Goal: Task Accomplishment & Management: Complete application form

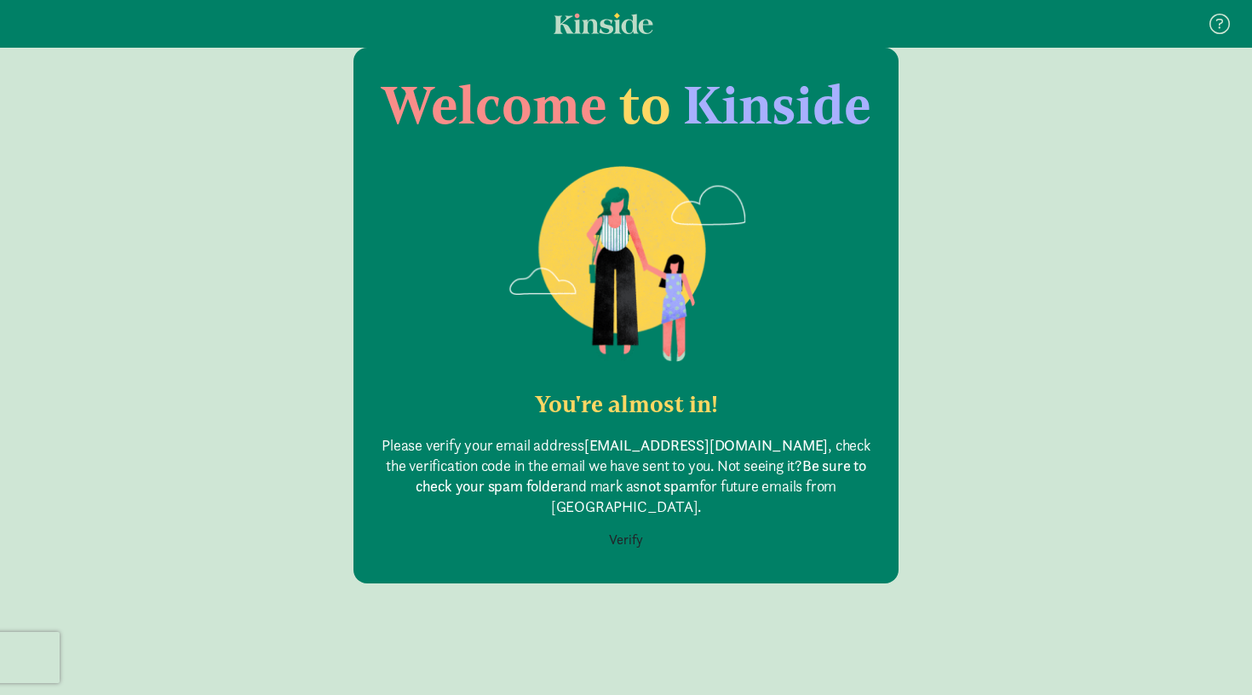
scroll to position [85, 0]
click at [628, 524] on button "Verify" at bounding box center [626, 540] width 56 height 32
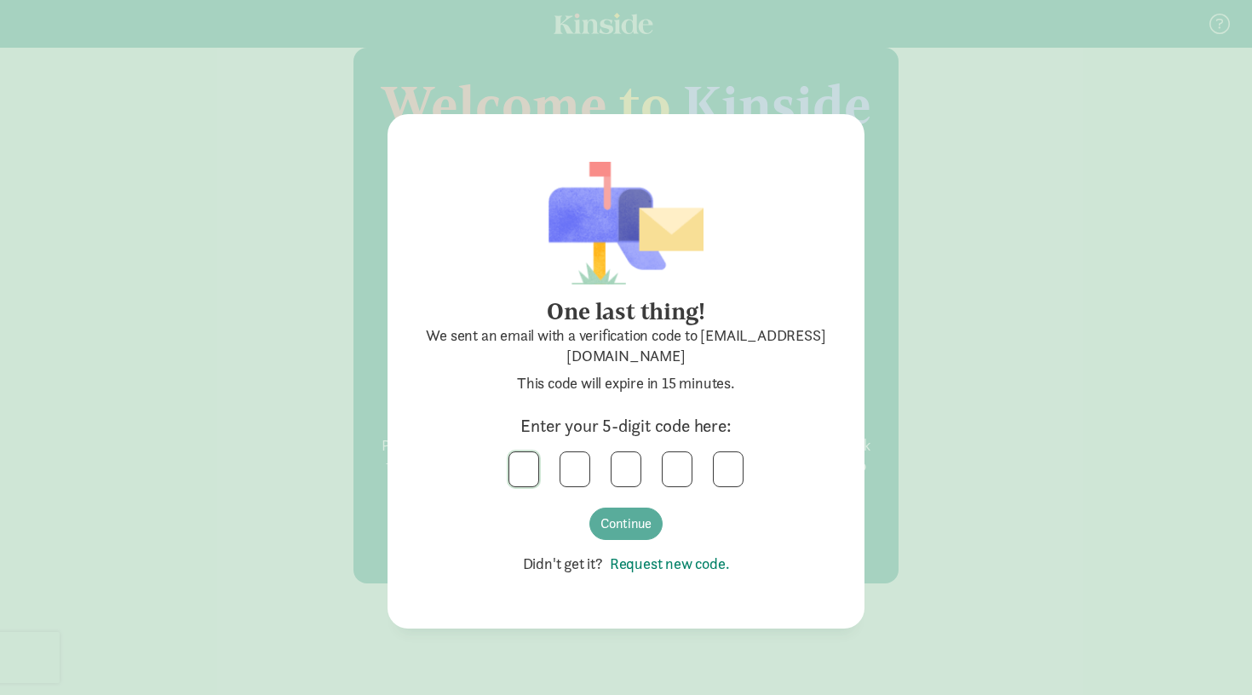
click at [529, 455] on input "text" at bounding box center [523, 469] width 29 height 34
click at [631, 452] on input "text" at bounding box center [625, 469] width 29 height 34
click at [645, 514] on button "Continue" at bounding box center [625, 523] width 73 height 32
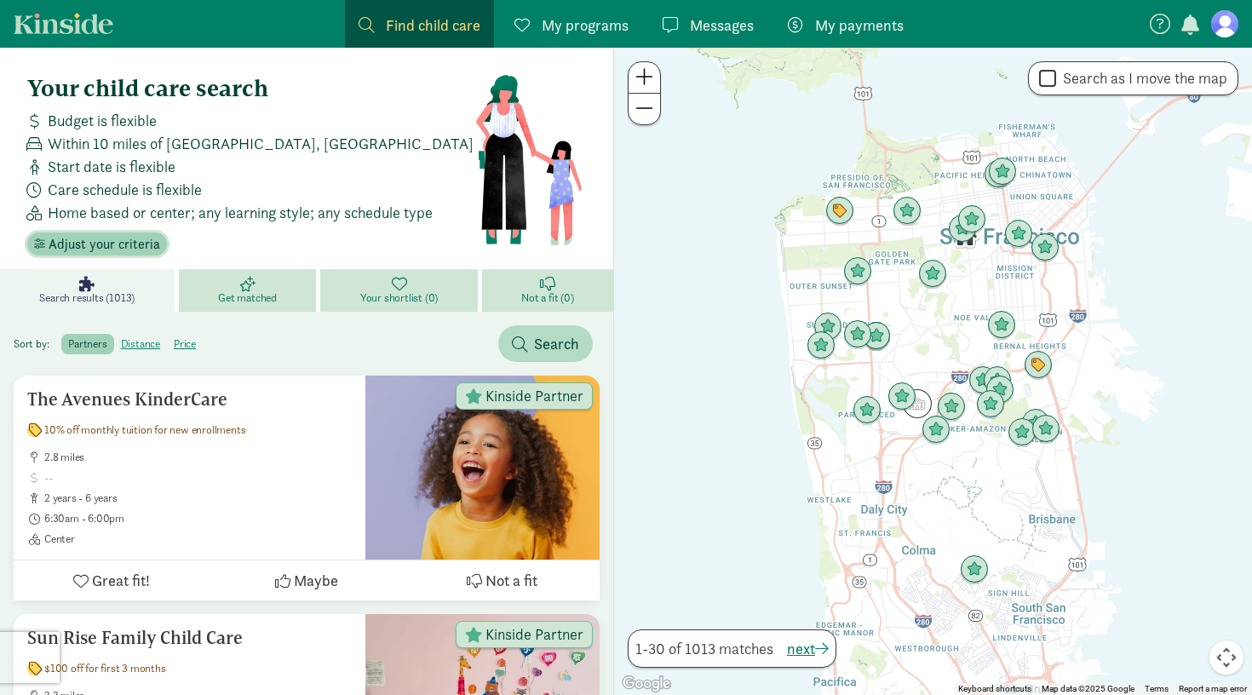
click at [140, 244] on span "Adjust your criteria" at bounding box center [105, 244] width 112 height 20
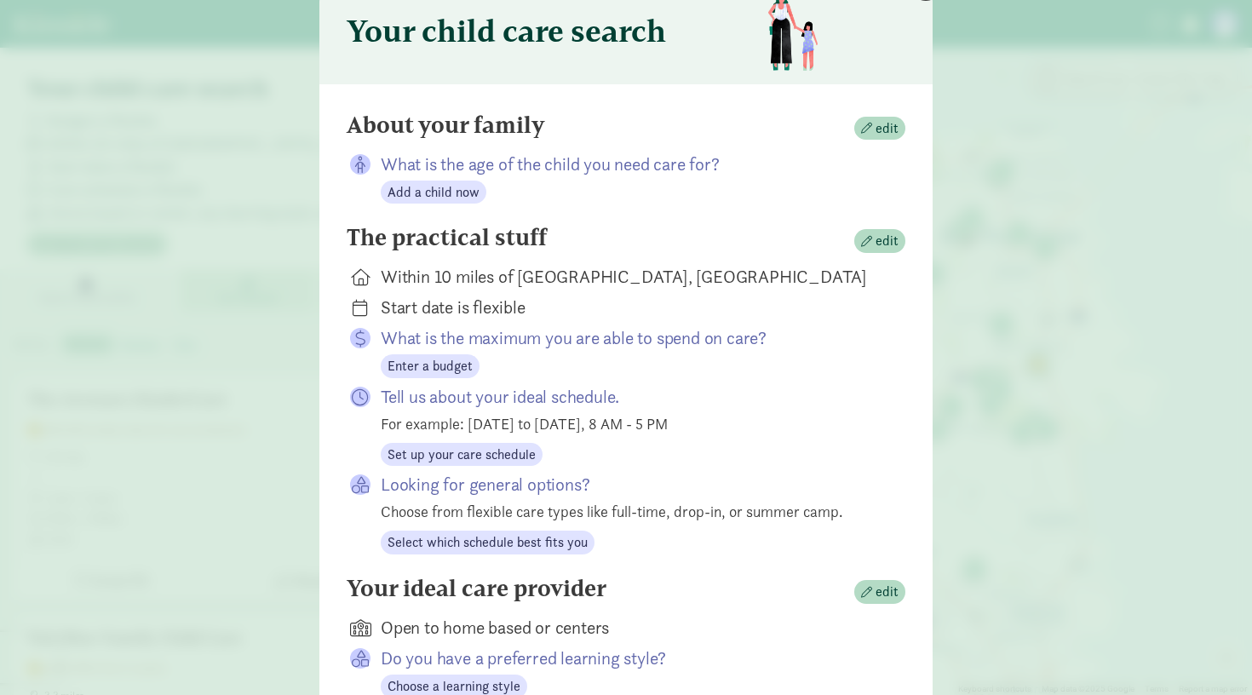
scroll to position [110, 0]
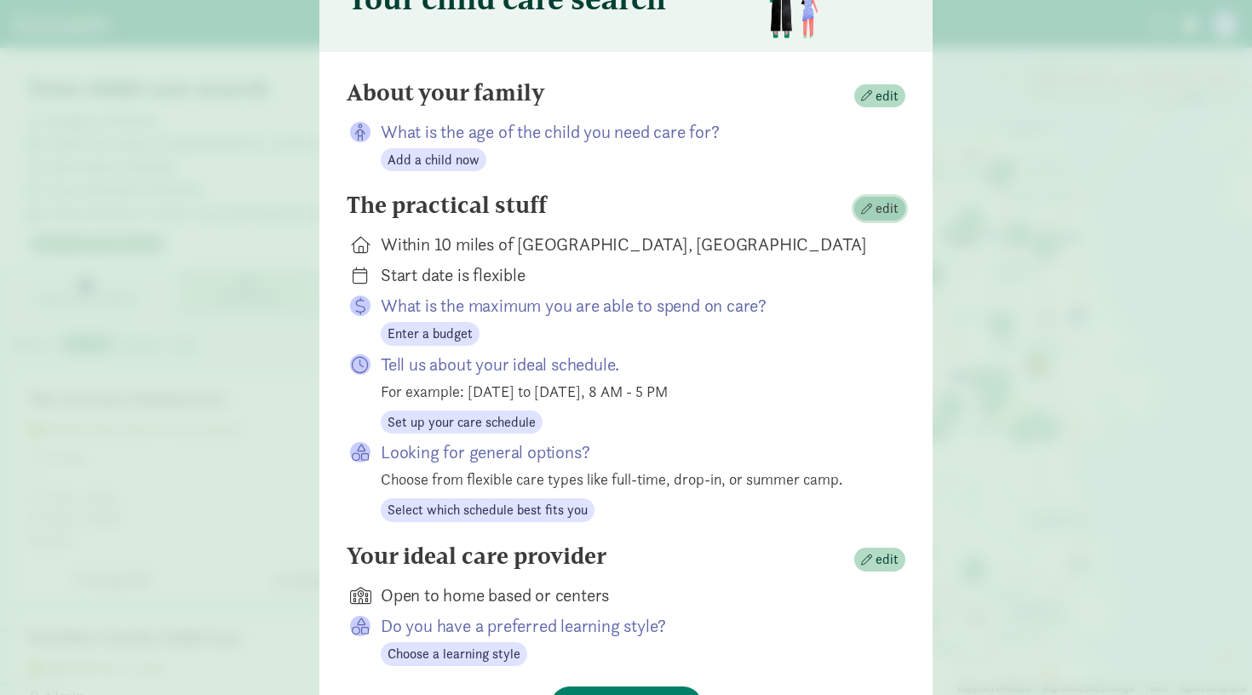
click at [884, 208] on span "edit" at bounding box center [886, 208] width 23 height 20
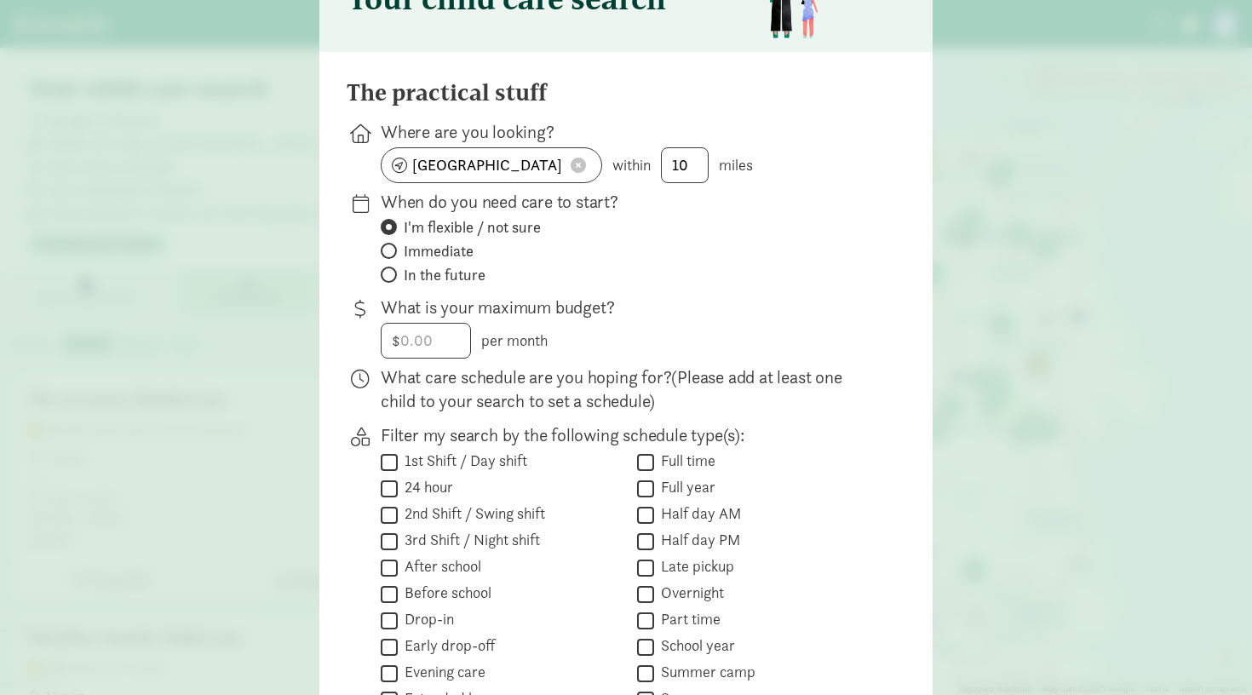
click at [577, 166] on span at bounding box center [577, 165] width 15 height 15
click at [514, 169] on input at bounding box center [491, 165] width 220 height 34
type input "Silverthorne, [GEOGRAPHIC_DATA], [GEOGRAPHIC_DATA]"
drag, startPoint x: 514, startPoint y: 170, endPoint x: 504, endPoint y: 200, distance: 31.5
type input "30"
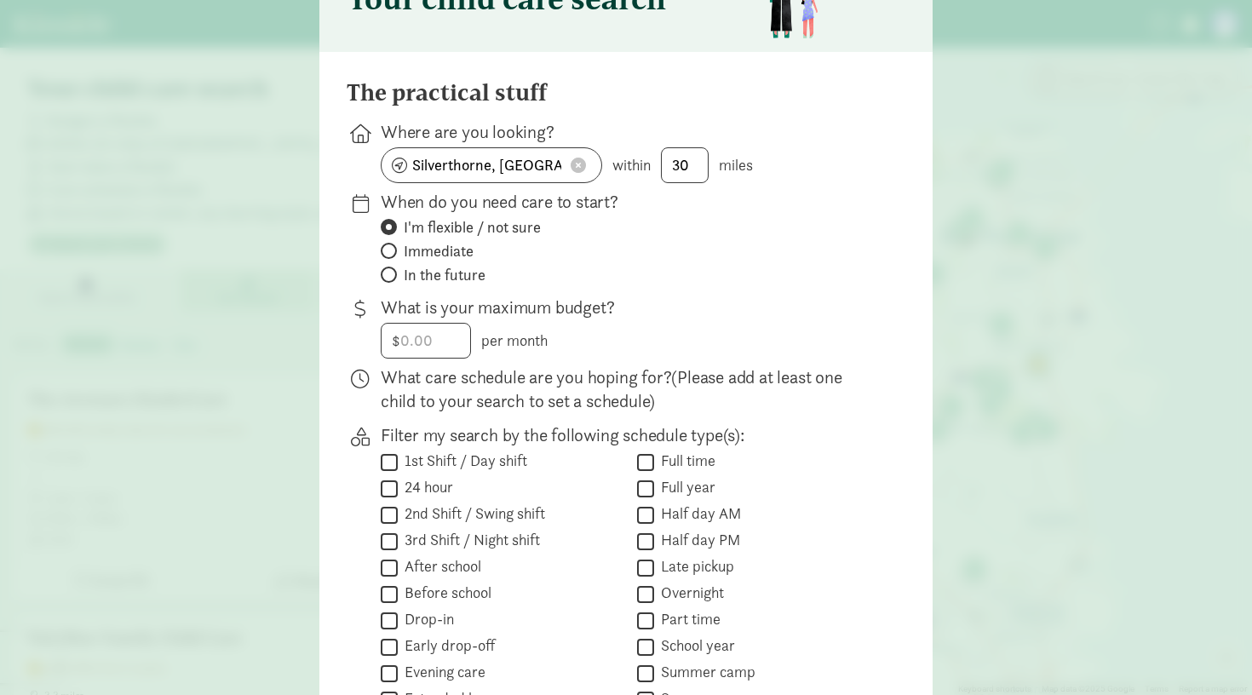
click at [455, 272] on span "In the future" at bounding box center [445, 275] width 82 height 20
click at [392, 272] on input "In the future" at bounding box center [386, 274] width 11 height 11
radio input "true"
radio input "false"
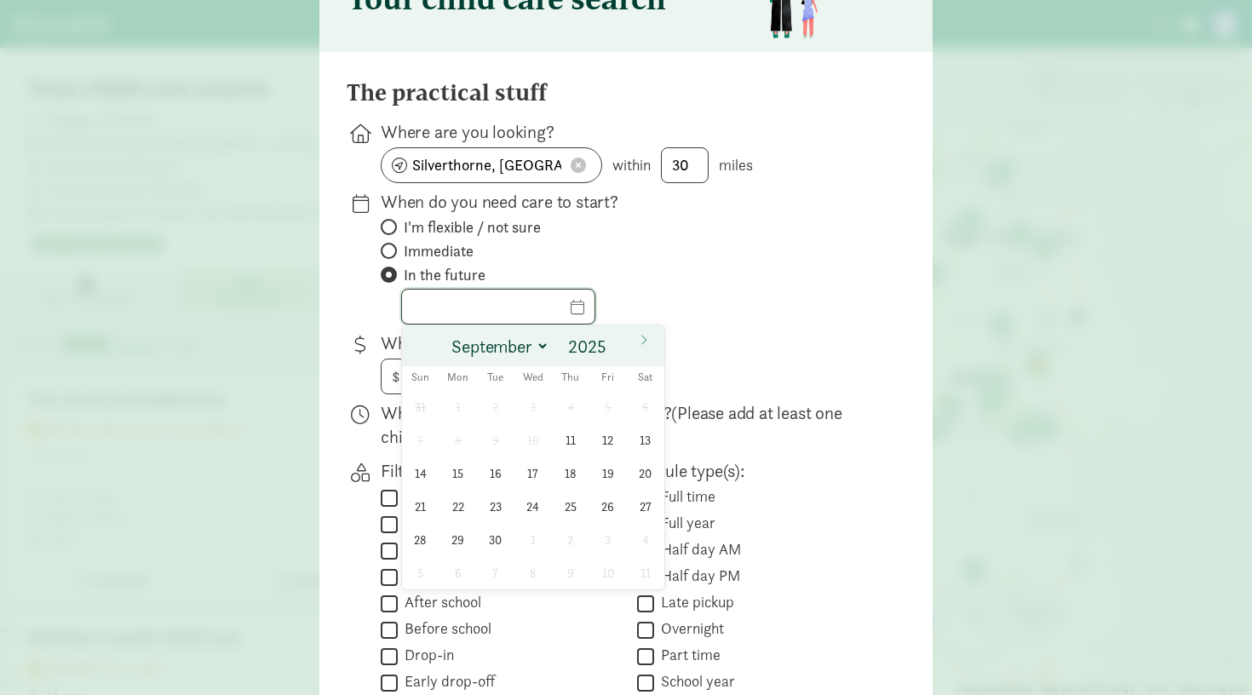
click at [473, 310] on input "text" at bounding box center [498, 306] width 192 height 34
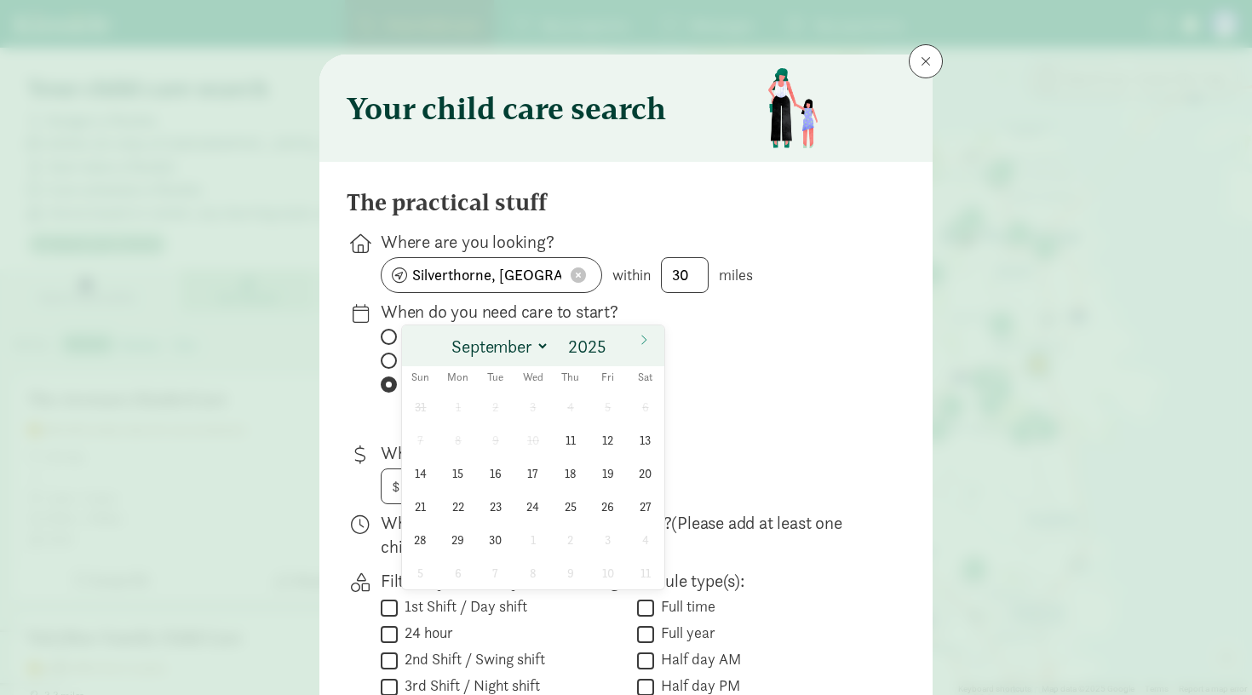
scroll to position [0, 0]
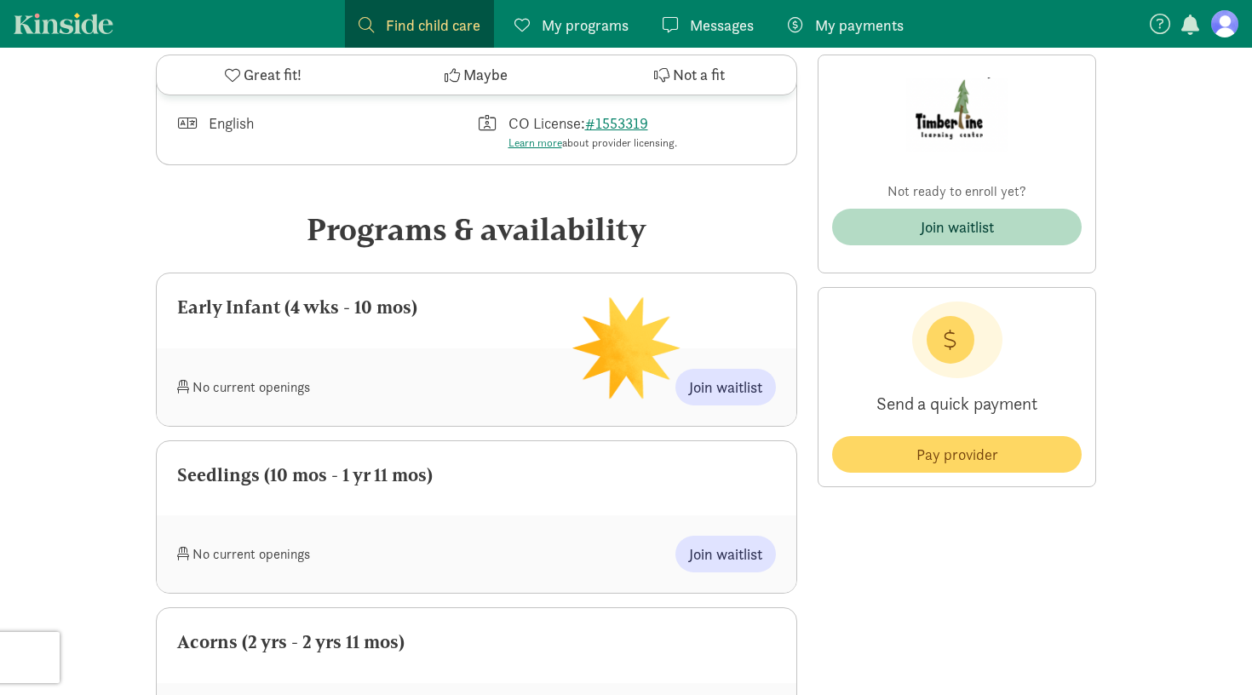
scroll to position [625, 0]
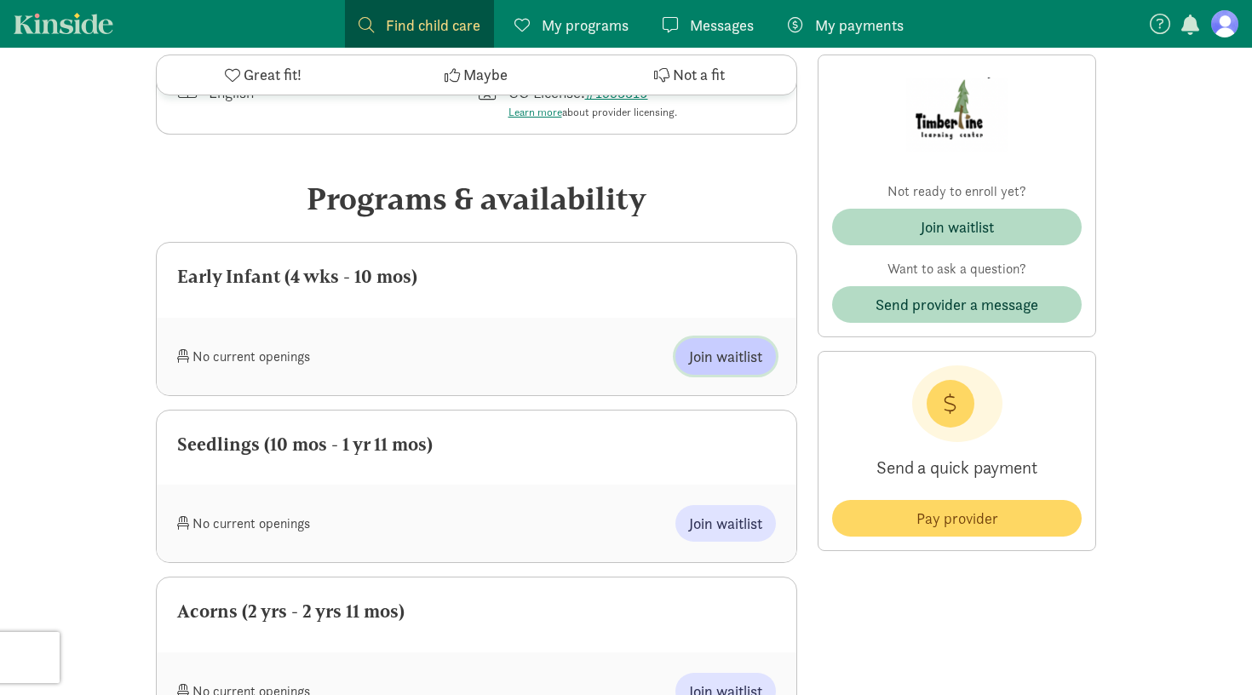
click at [740, 354] on span "Join waitlist" at bounding box center [725, 356] width 73 height 23
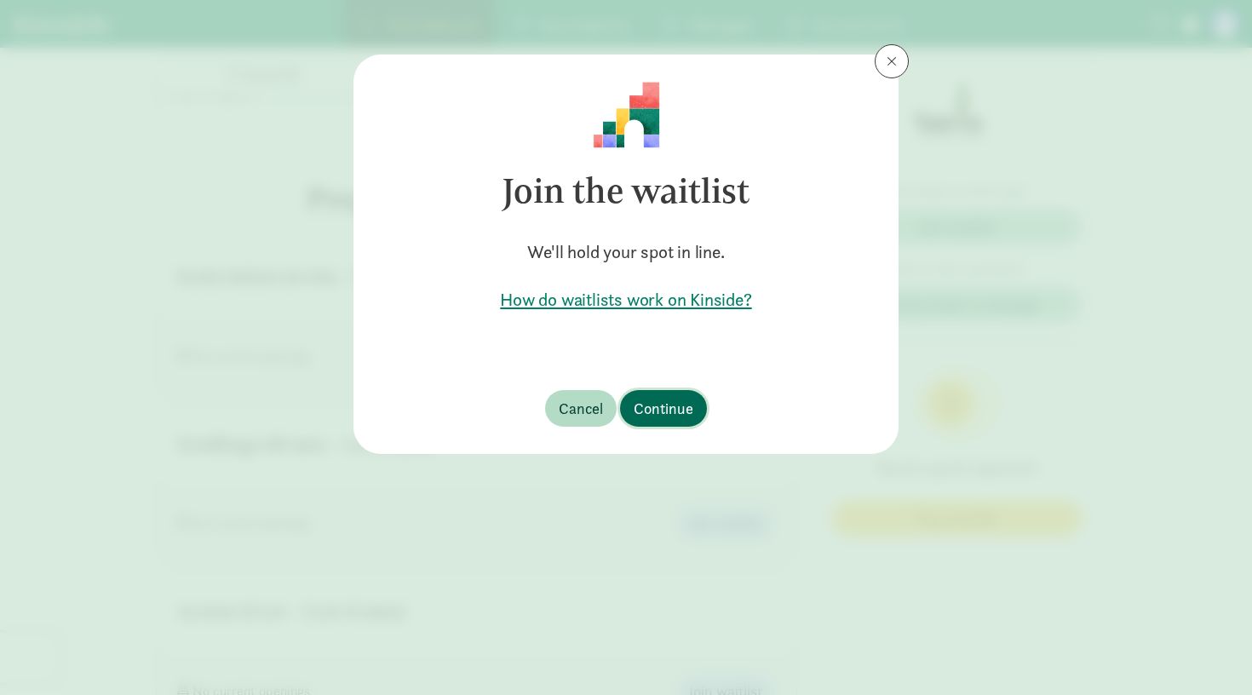
click at [663, 407] on span "Continue" at bounding box center [663, 408] width 60 height 23
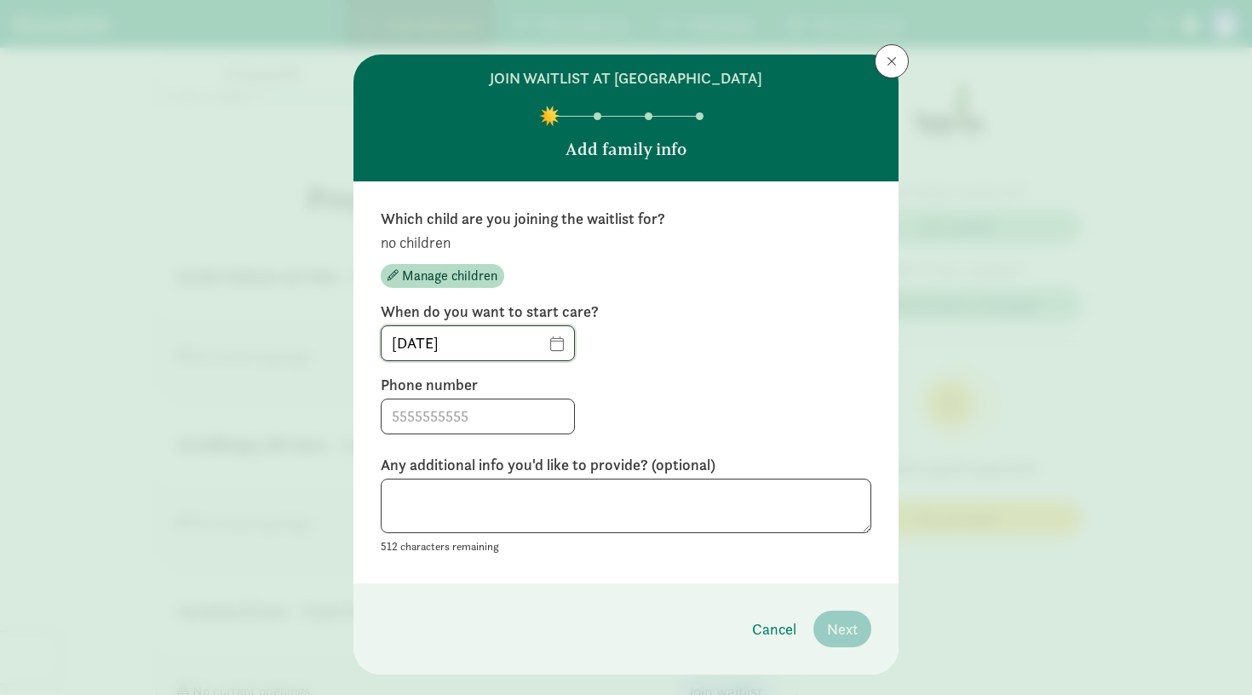
click at [548, 343] on input "09/10/2025" at bounding box center [477, 343] width 192 height 34
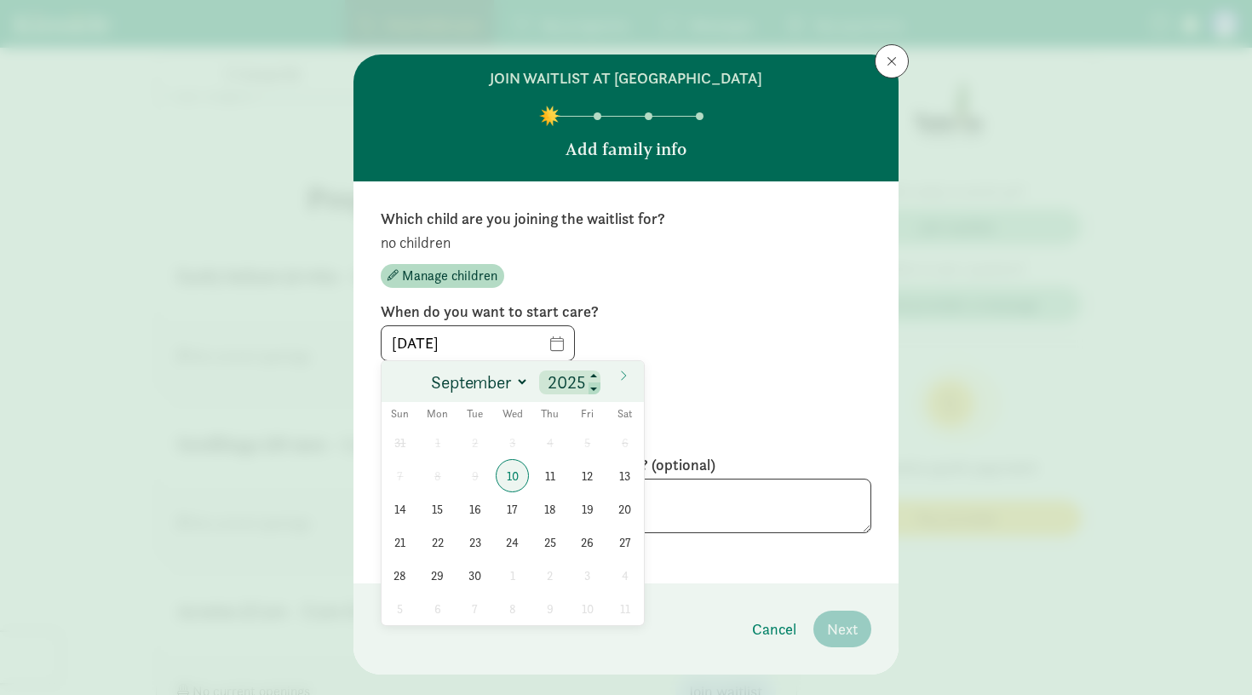
click at [591, 385] on span at bounding box center [594, 389] width 12 height 14
click at [597, 376] on span at bounding box center [594, 377] width 12 height 14
type input "2026"
select select "3"
click at [519, 439] on span "1" at bounding box center [512, 442] width 33 height 33
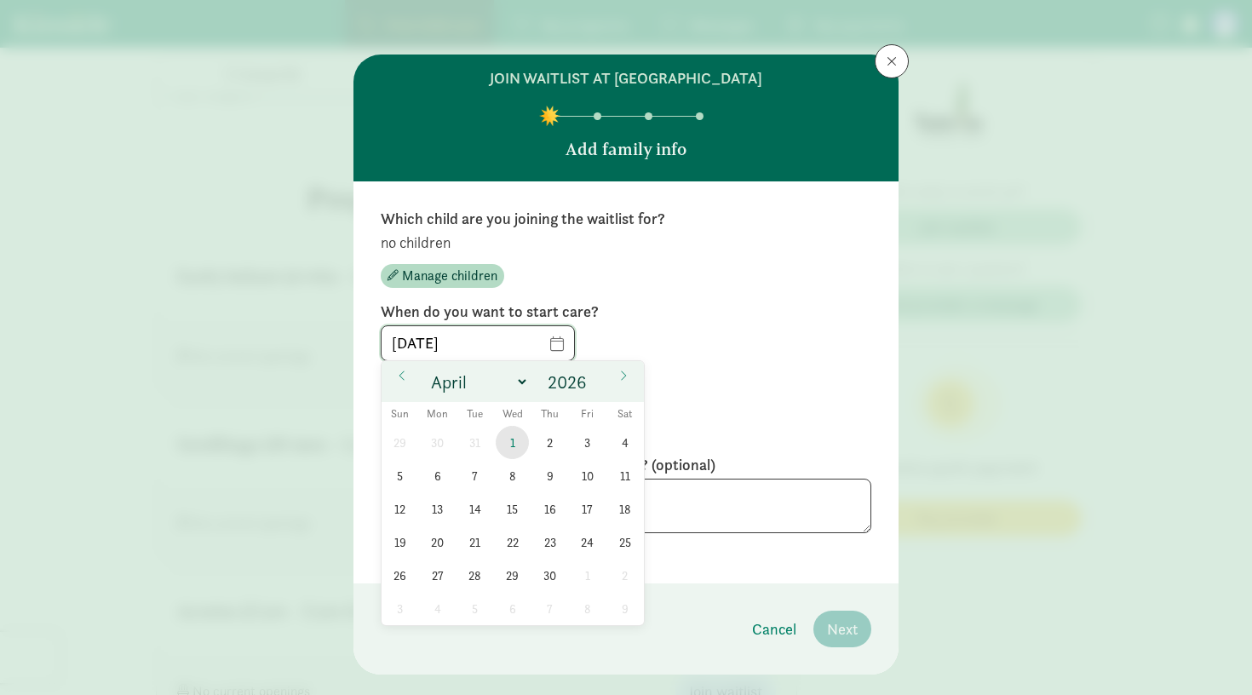
type input "04/01/2026"
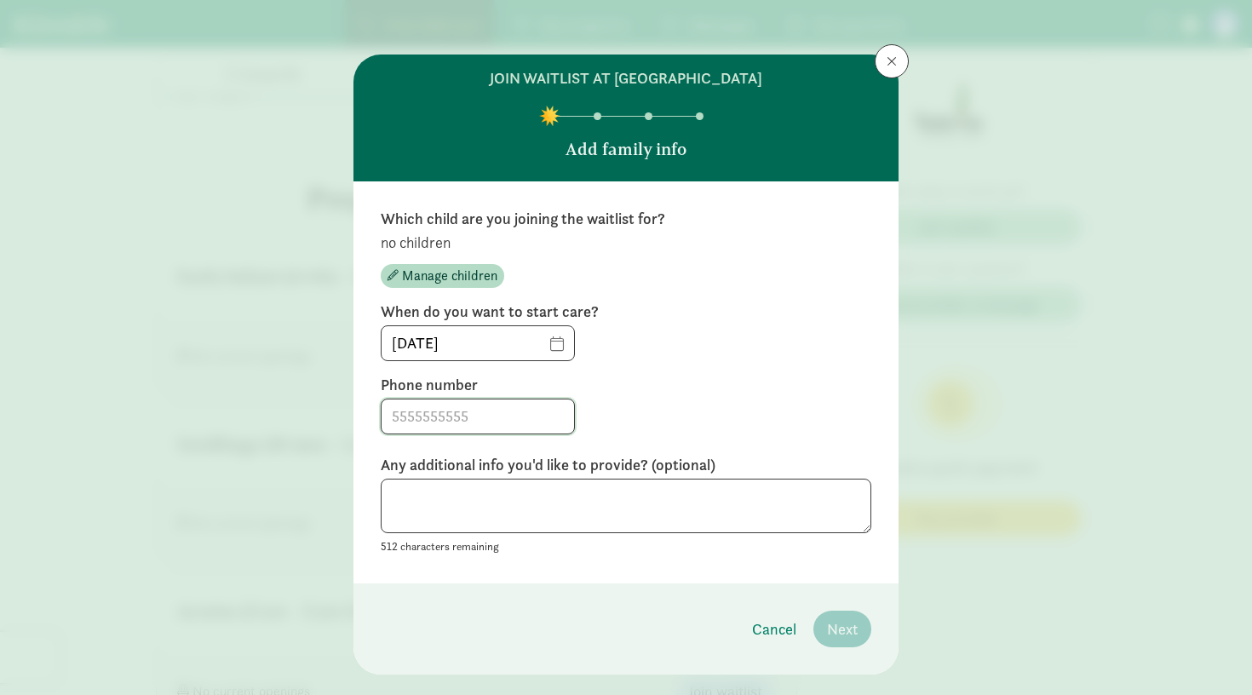
click at [486, 423] on input at bounding box center [477, 416] width 192 height 34
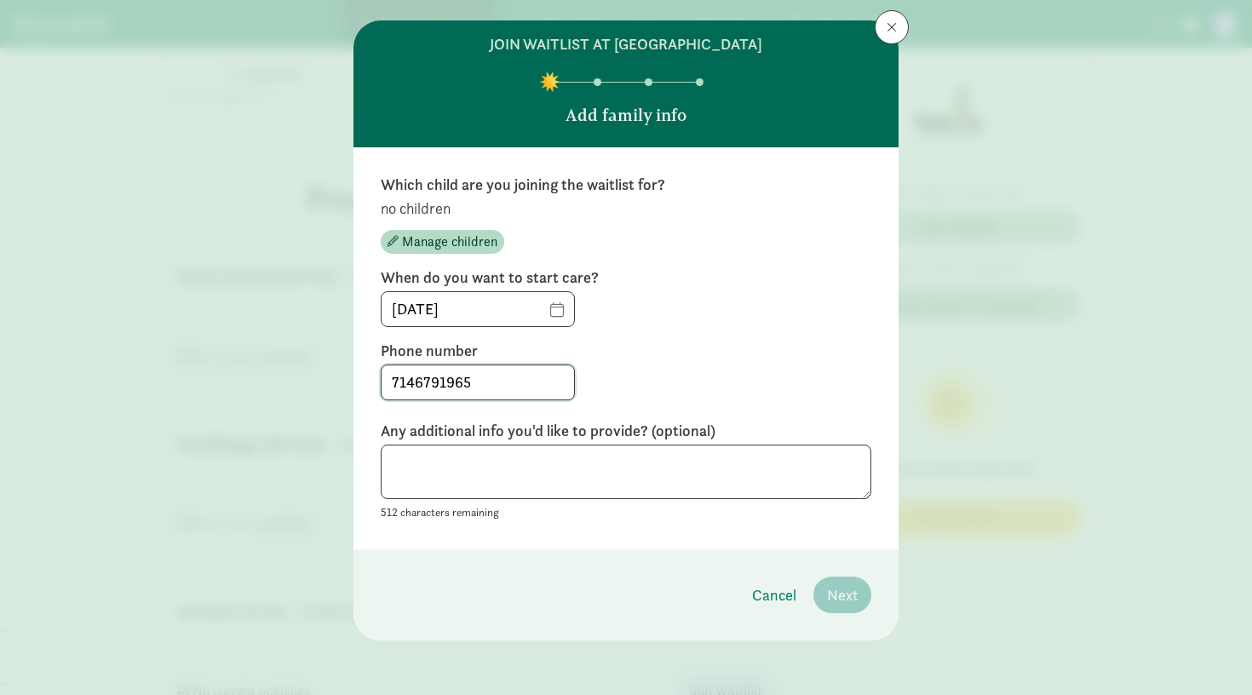
scroll to position [33, 0]
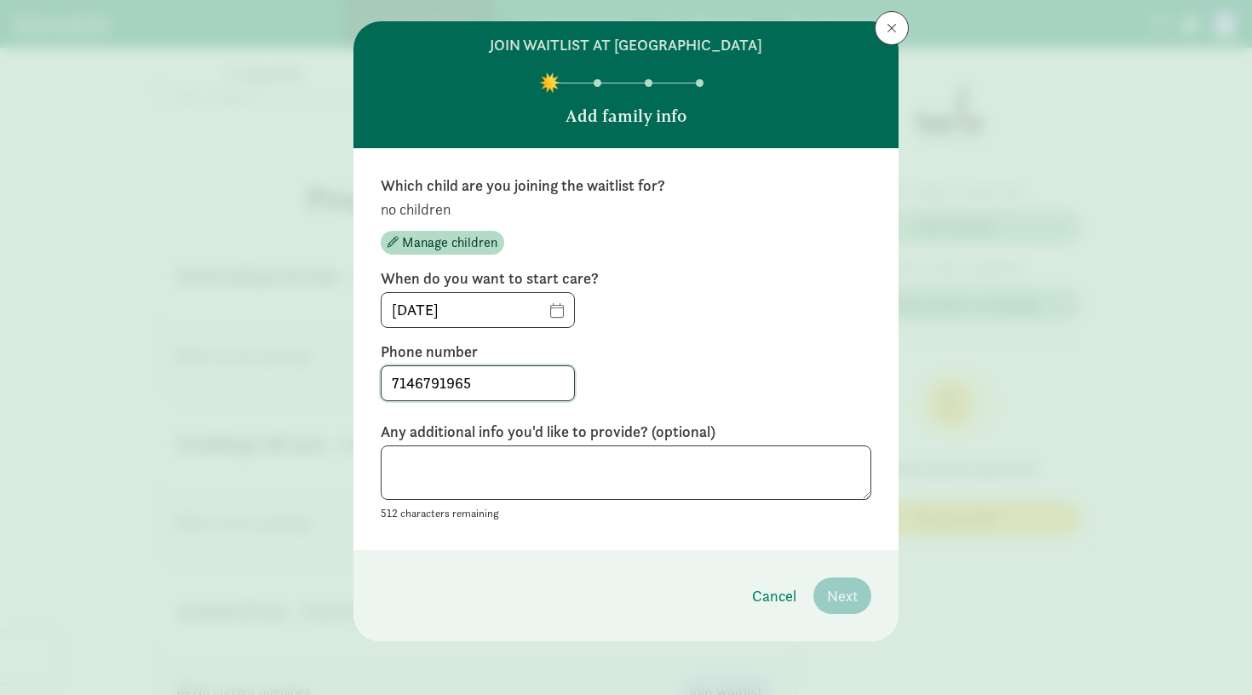
type input "7146791965"
click at [718, 460] on textarea at bounding box center [626, 472] width 490 height 55
click at [794, 490] on textarea "We are flexible and able to start between May to August as well" at bounding box center [626, 472] width 490 height 55
type textarea "We are flexible and able to start between May to August as well"
click at [461, 240] on span "Manage children" at bounding box center [449, 242] width 95 height 20
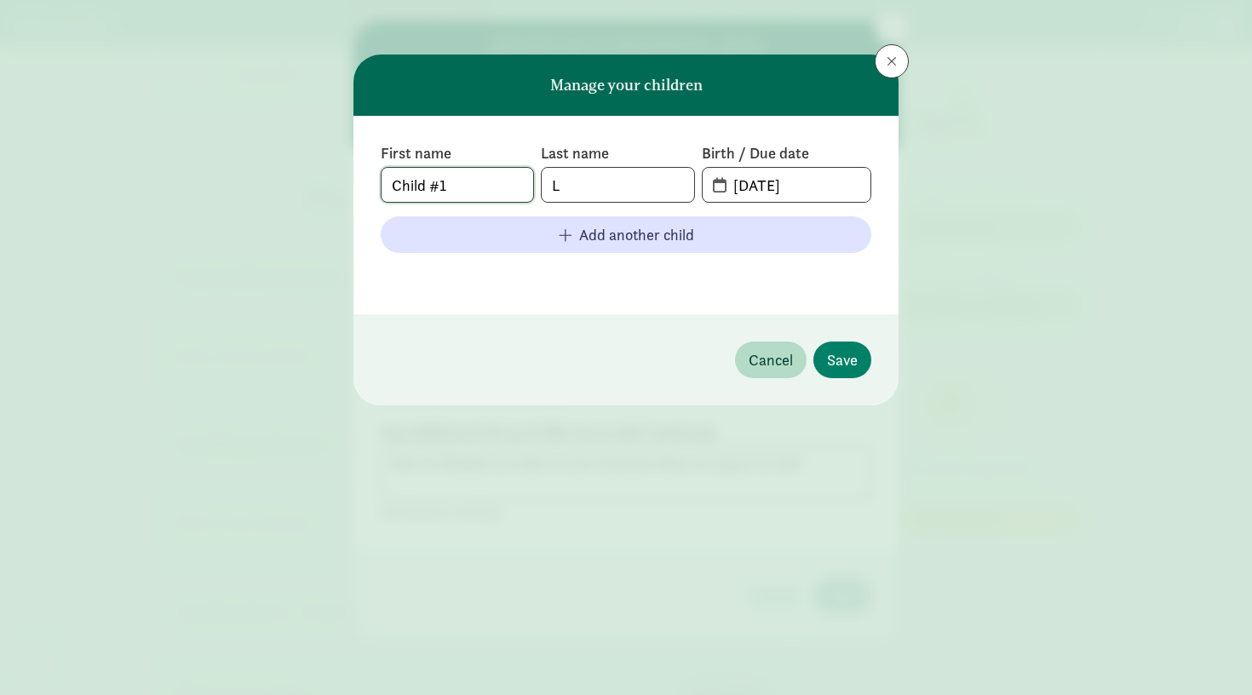
click at [490, 189] on input "Child #1" at bounding box center [457, 185] width 152 height 34
drag, startPoint x: 490, startPoint y: 189, endPoint x: 345, endPoint y: 186, distance: 145.6
click at [345, 186] on div "Manage your children First name Child #1 Last name L Birth / Due date 09-10-202…" at bounding box center [626, 347] width 1252 height 695
type input "Estelle"
type input "Lyon"
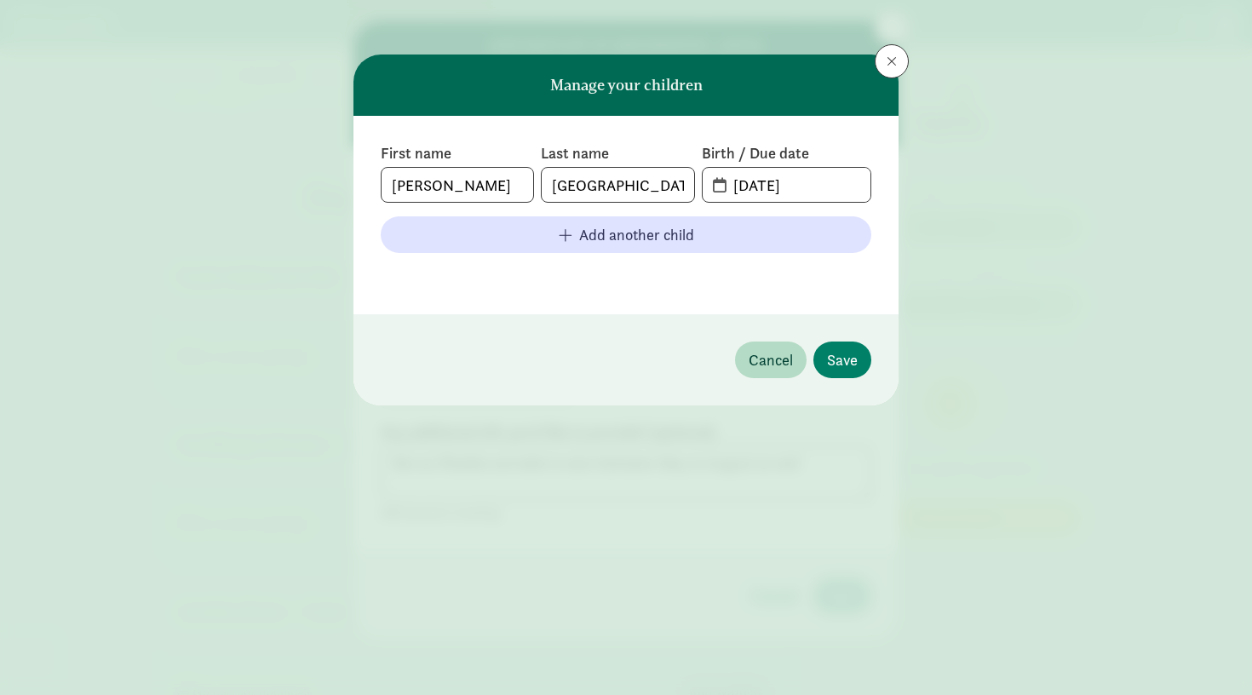
click at [719, 186] on span "09-10-2025" at bounding box center [786, 185] width 168 height 34
click at [718, 189] on span "09-10-2025" at bounding box center [786, 185] width 168 height 34
click at [756, 189] on input "09-10-2025" at bounding box center [796, 185] width 147 height 34
drag, startPoint x: 811, startPoint y: 187, endPoint x: 691, endPoint y: 171, distance: 121.1
click at [691, 171] on div "First name Estelle Last name Lyon Birth / Due date 09-10-2025" at bounding box center [626, 173] width 490 height 60
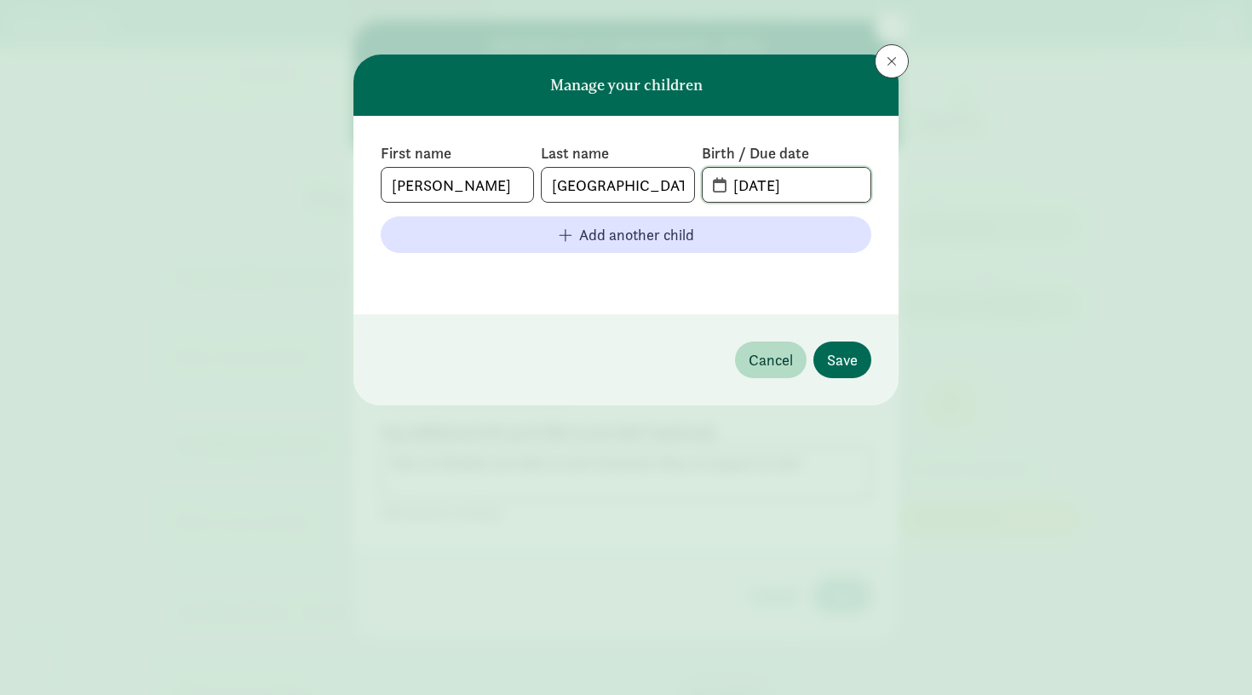
type input "01-06-2026"
click at [857, 362] on button "Save" at bounding box center [842, 359] width 58 height 37
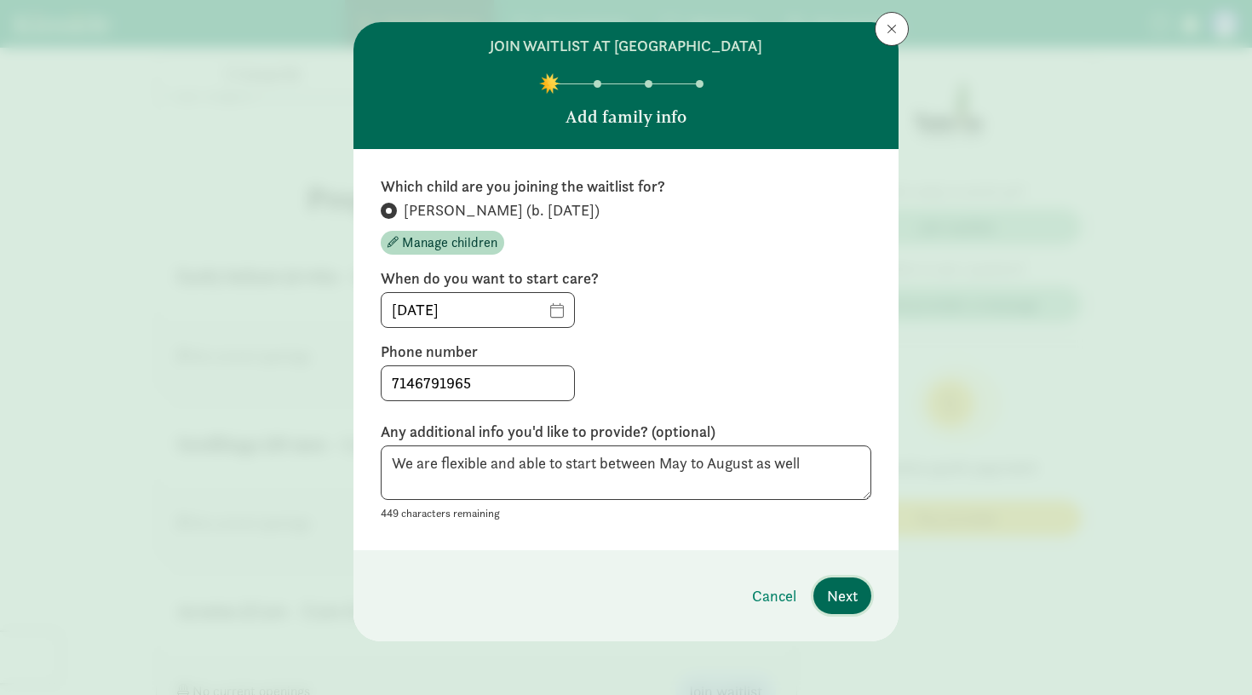
click at [839, 591] on span "Next" at bounding box center [842, 595] width 31 height 23
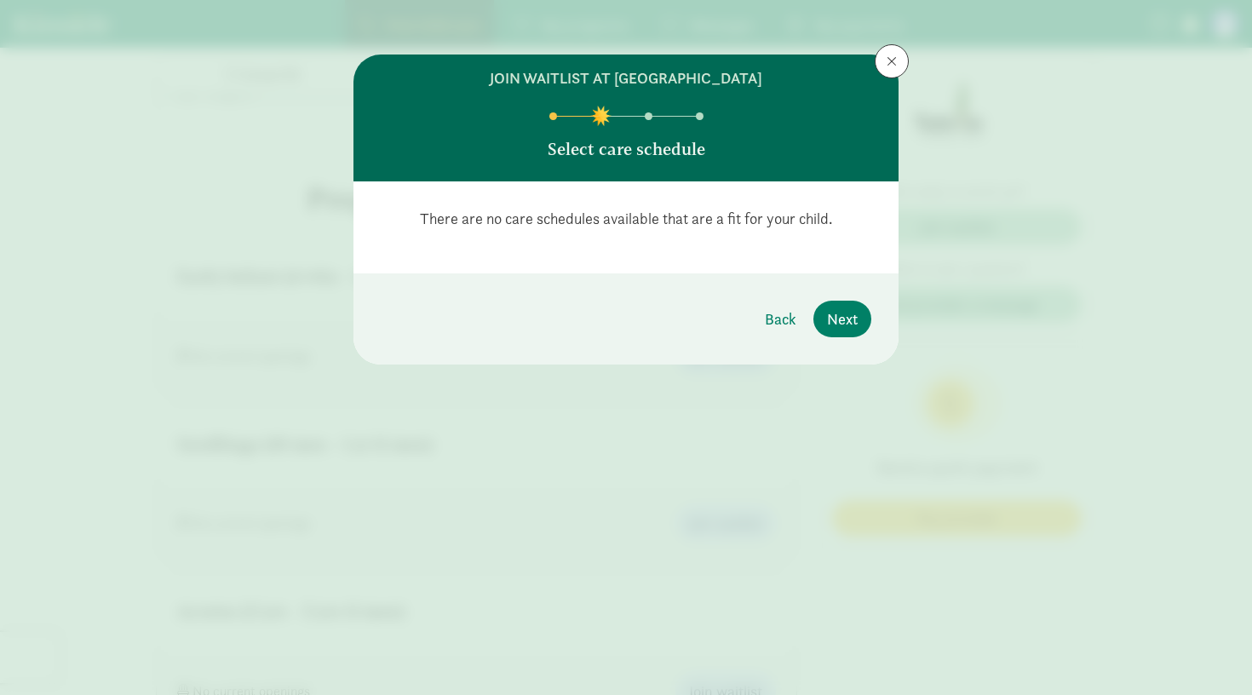
scroll to position [0, 0]
click at [864, 323] on button "Next" at bounding box center [842, 319] width 58 height 37
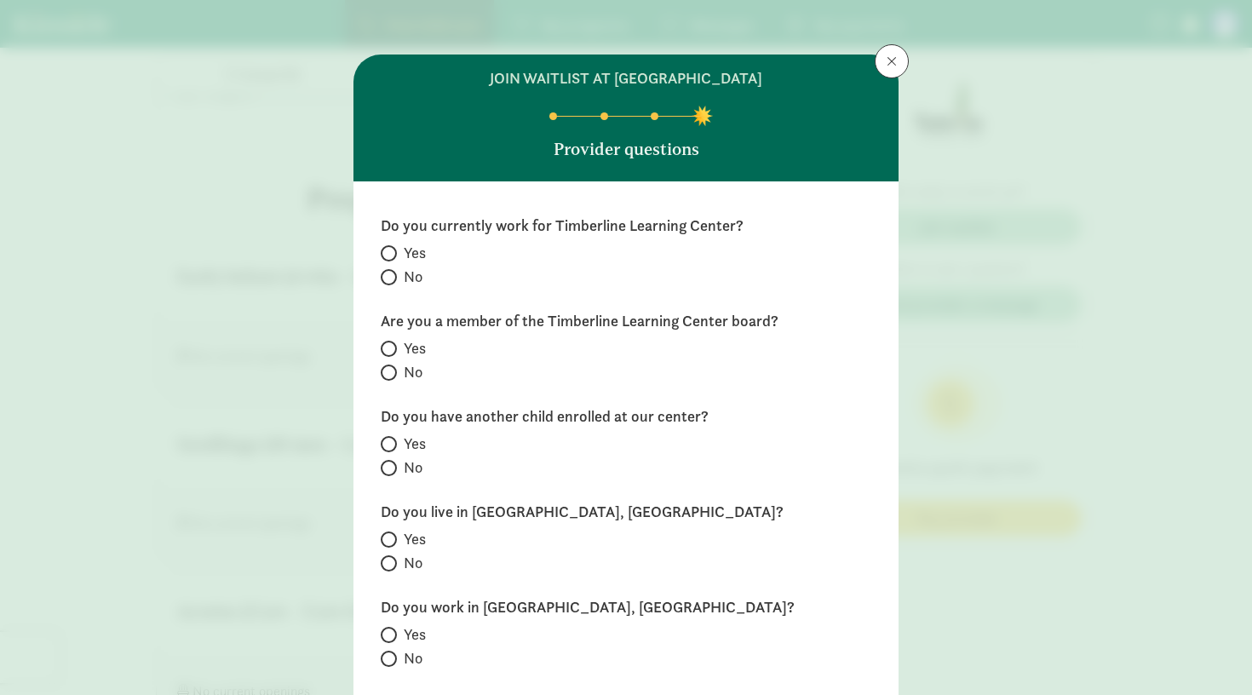
scroll to position [25, 0]
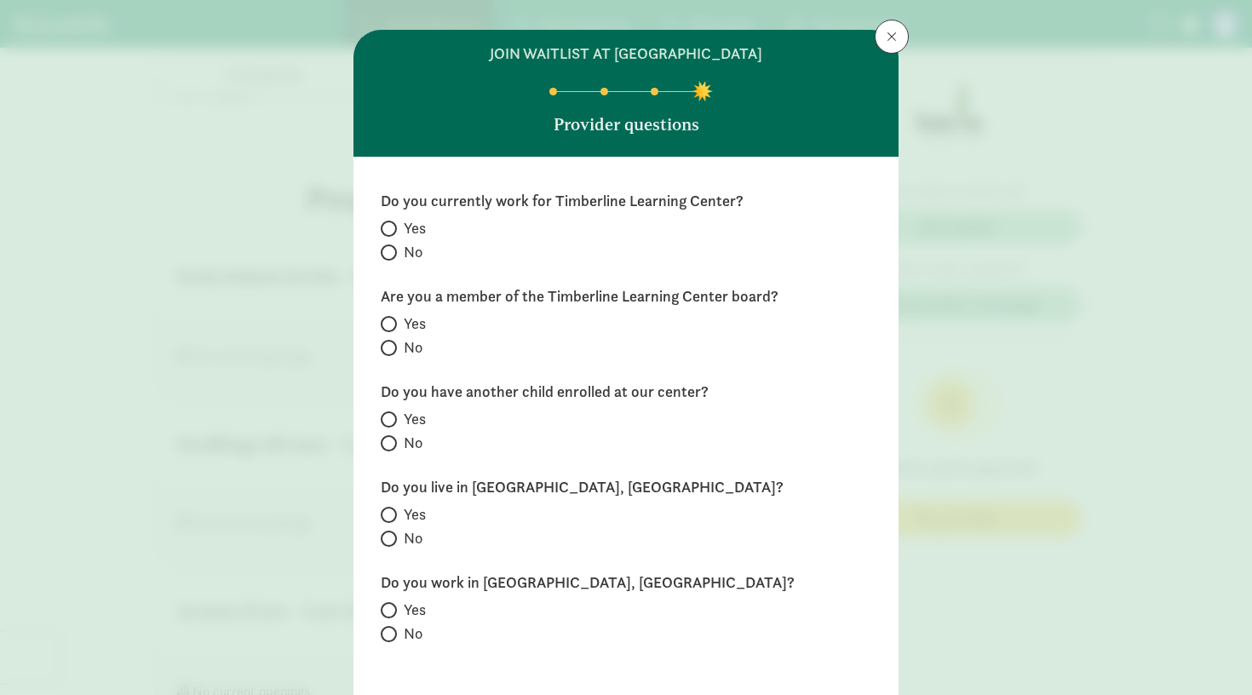
click at [396, 250] on span at bounding box center [389, 252] width 16 height 16
click at [392, 250] on input "No" at bounding box center [386, 252] width 11 height 11
radio input "true"
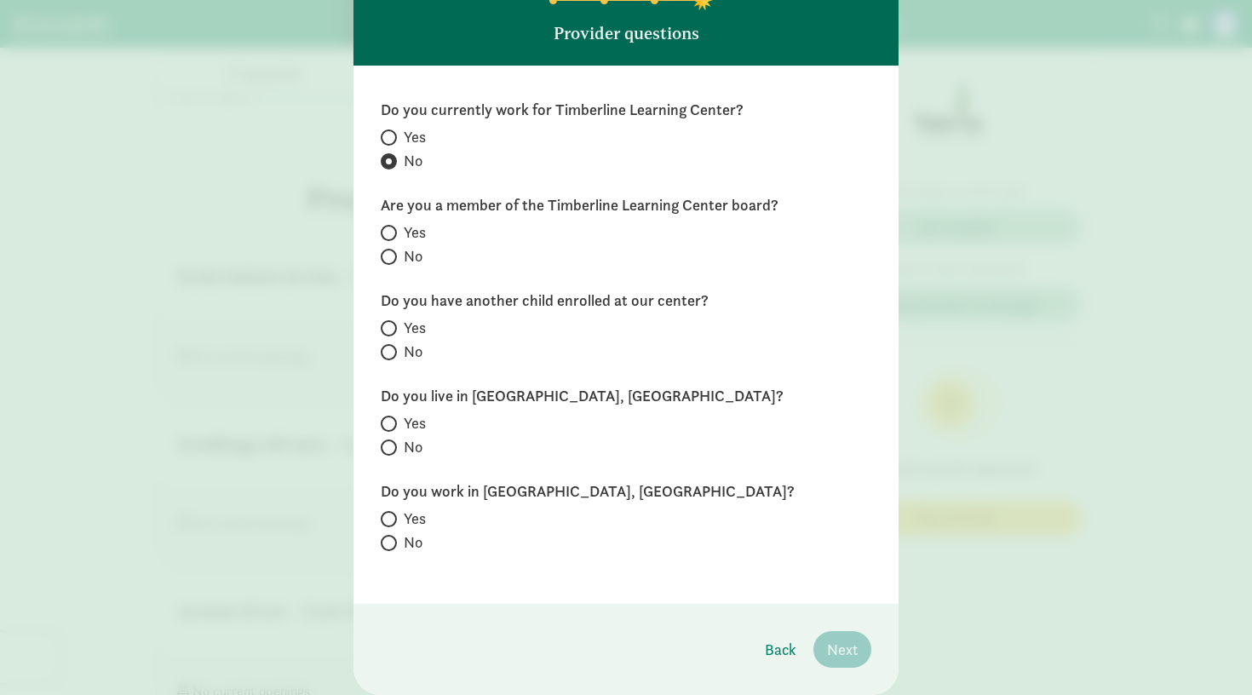
scroll to position [131, 0]
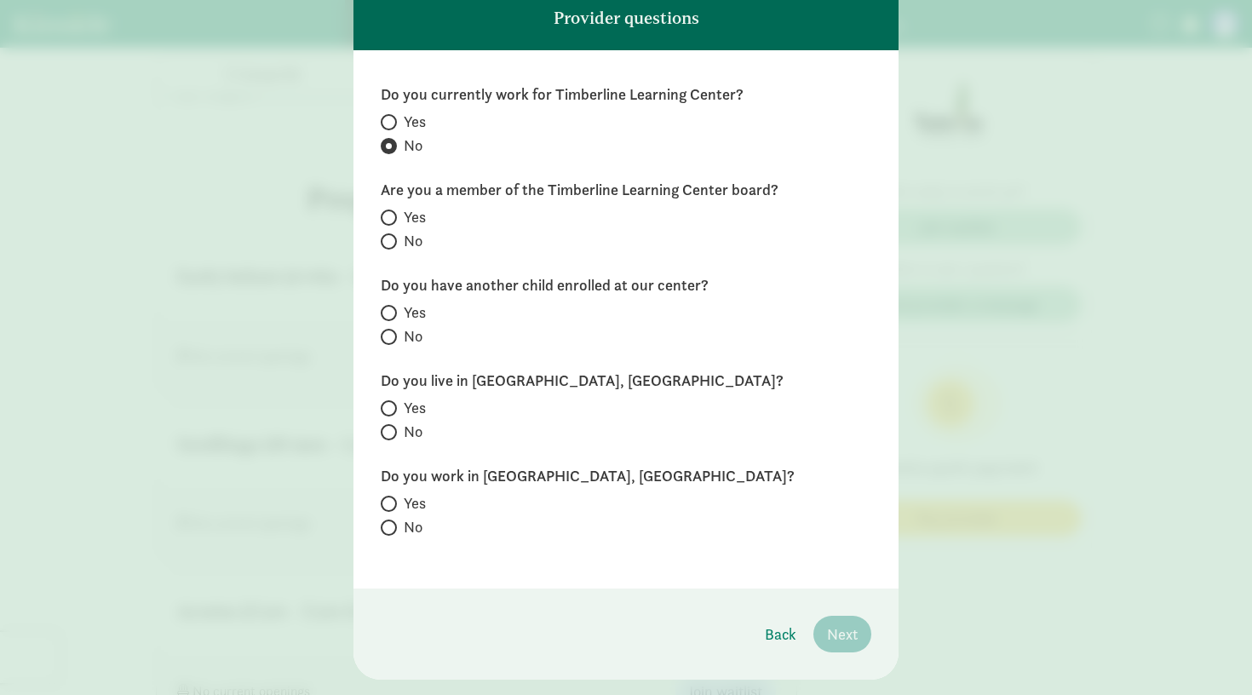
click at [393, 238] on span at bounding box center [389, 241] width 16 height 16
click at [392, 238] on input "No" at bounding box center [386, 241] width 11 height 11
radio input "true"
click at [387, 340] on input "No" at bounding box center [386, 336] width 11 height 11
radio input "true"
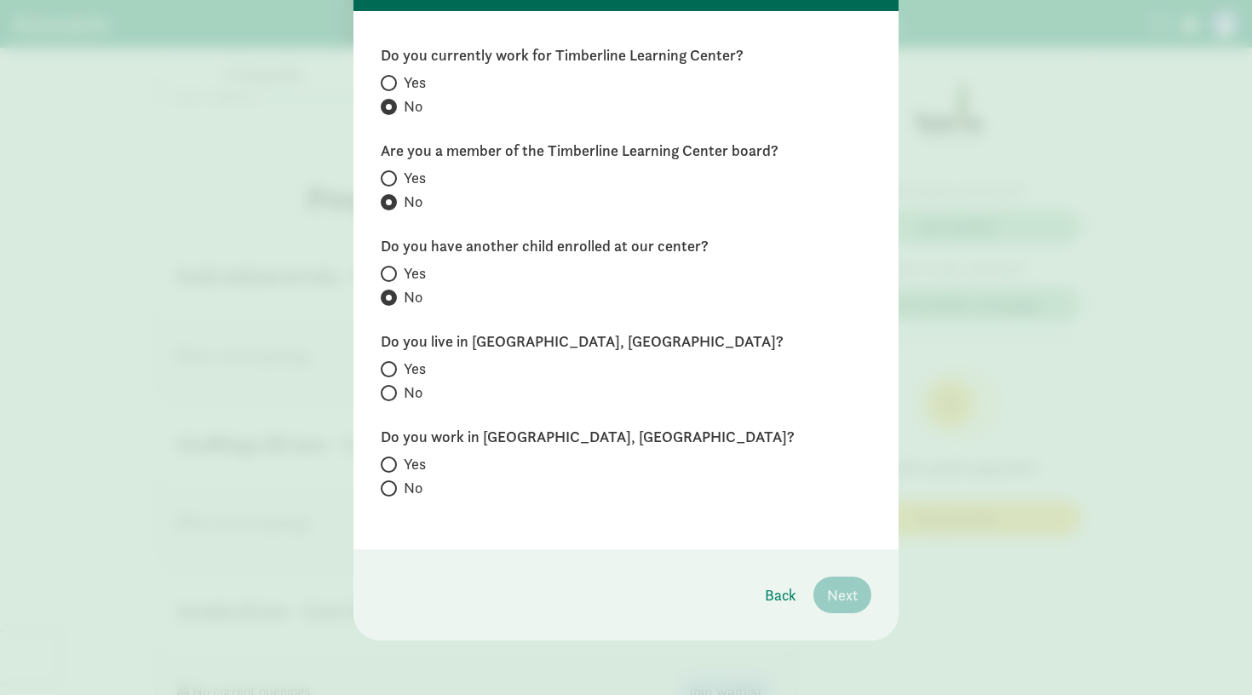
scroll to position [170, 0]
click at [393, 362] on span at bounding box center [389, 369] width 16 height 16
click at [392, 364] on input "Yes" at bounding box center [386, 369] width 11 height 11
radio input "true"
click at [385, 461] on input "Yes" at bounding box center [386, 464] width 11 height 11
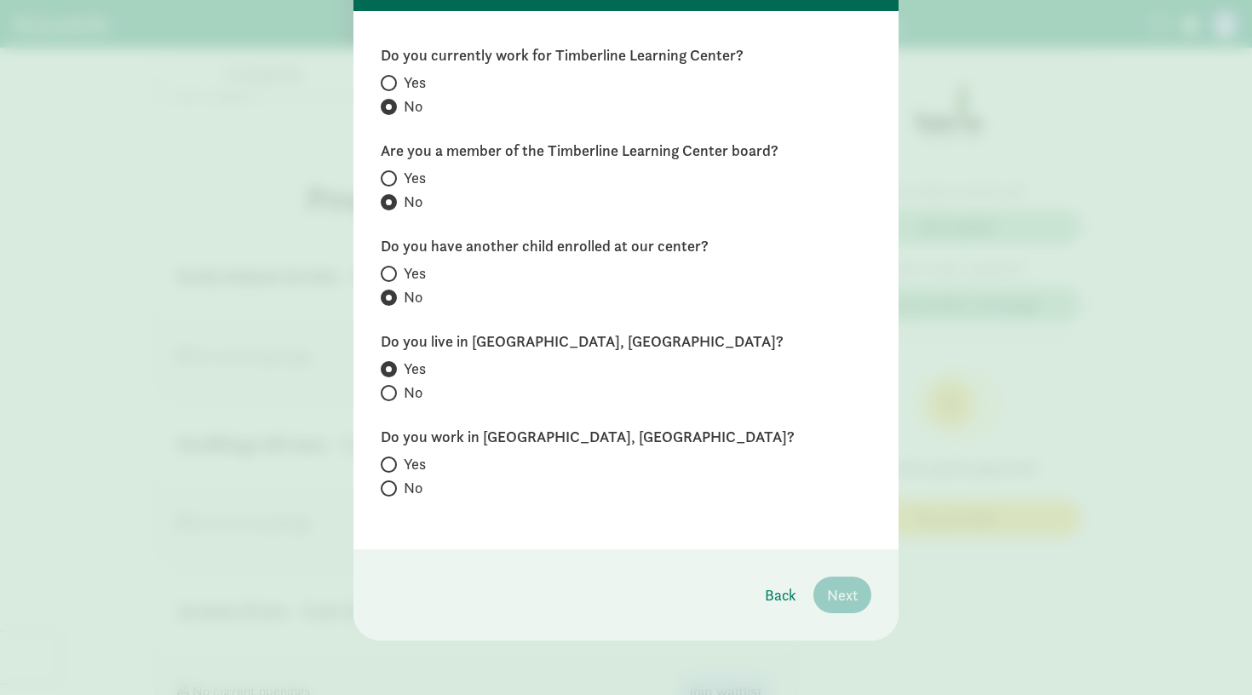
radio input "true"
click at [846, 599] on span "Next" at bounding box center [842, 594] width 31 height 23
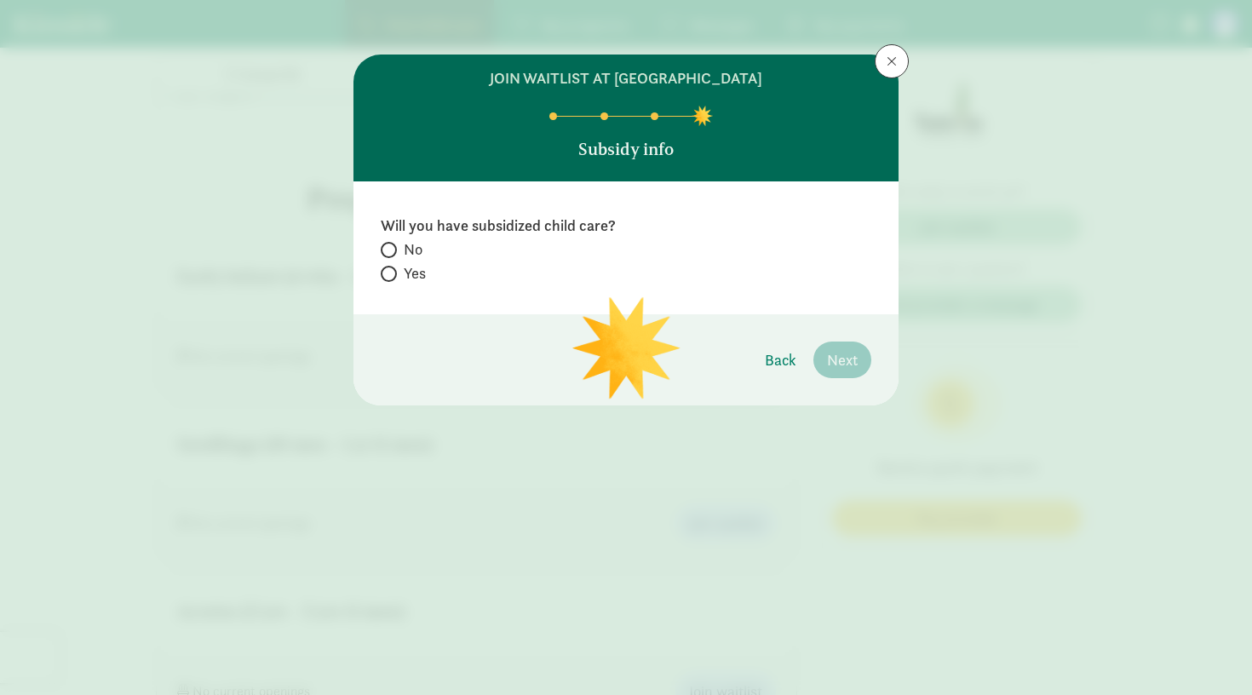
scroll to position [0, 0]
click at [388, 276] on input "Yes" at bounding box center [386, 273] width 11 height 11
radio input "true"
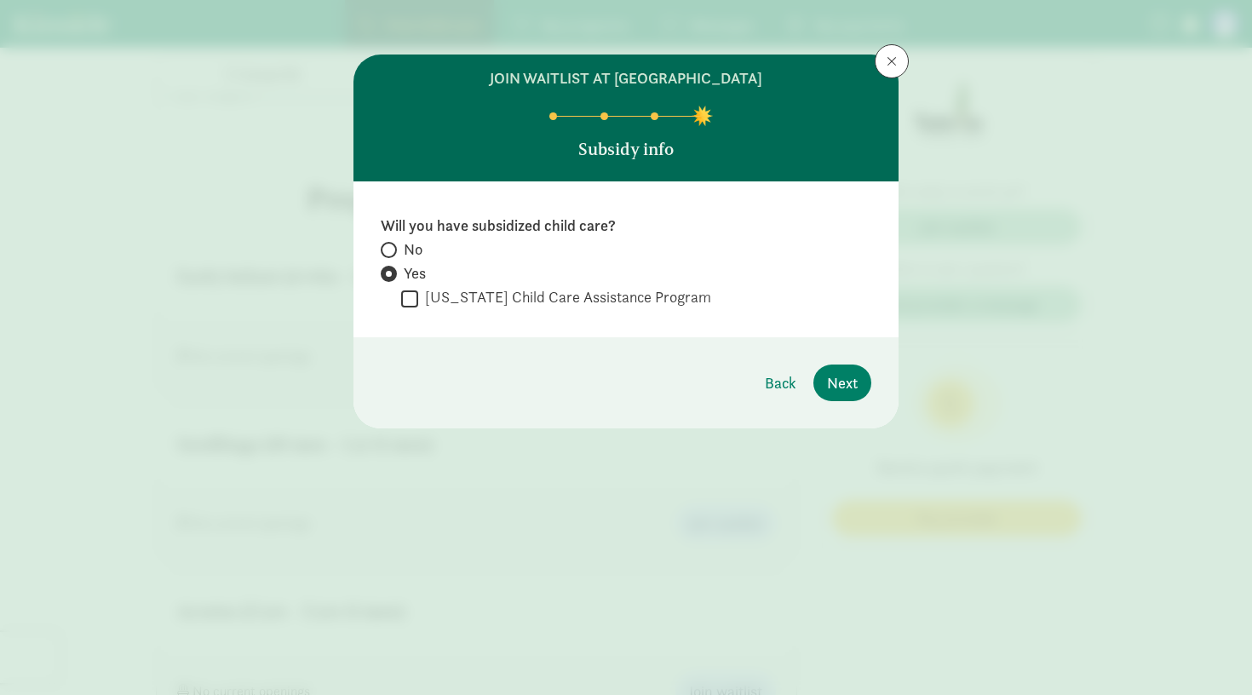
click at [393, 241] on label "No" at bounding box center [626, 249] width 490 height 20
click at [392, 244] on input "No" at bounding box center [386, 249] width 11 height 11
radio input "true"
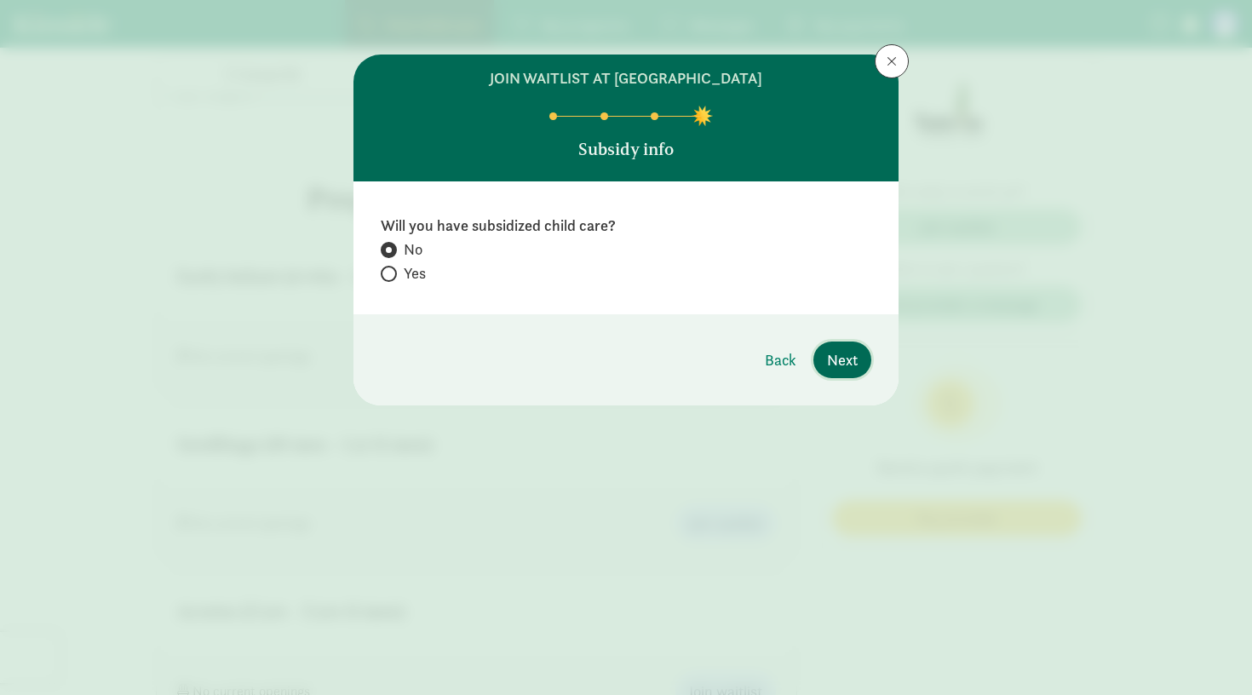
click at [841, 366] on span "Next" at bounding box center [842, 359] width 31 height 23
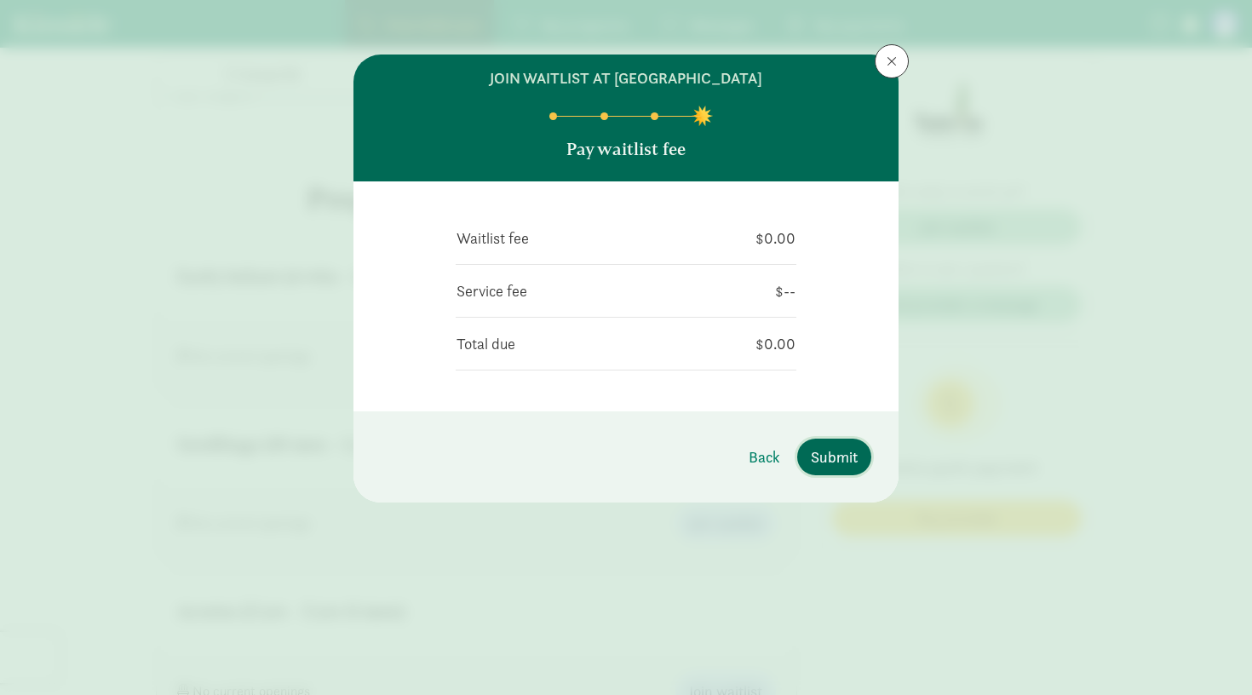
click at [840, 444] on button "Submit" at bounding box center [834, 457] width 74 height 37
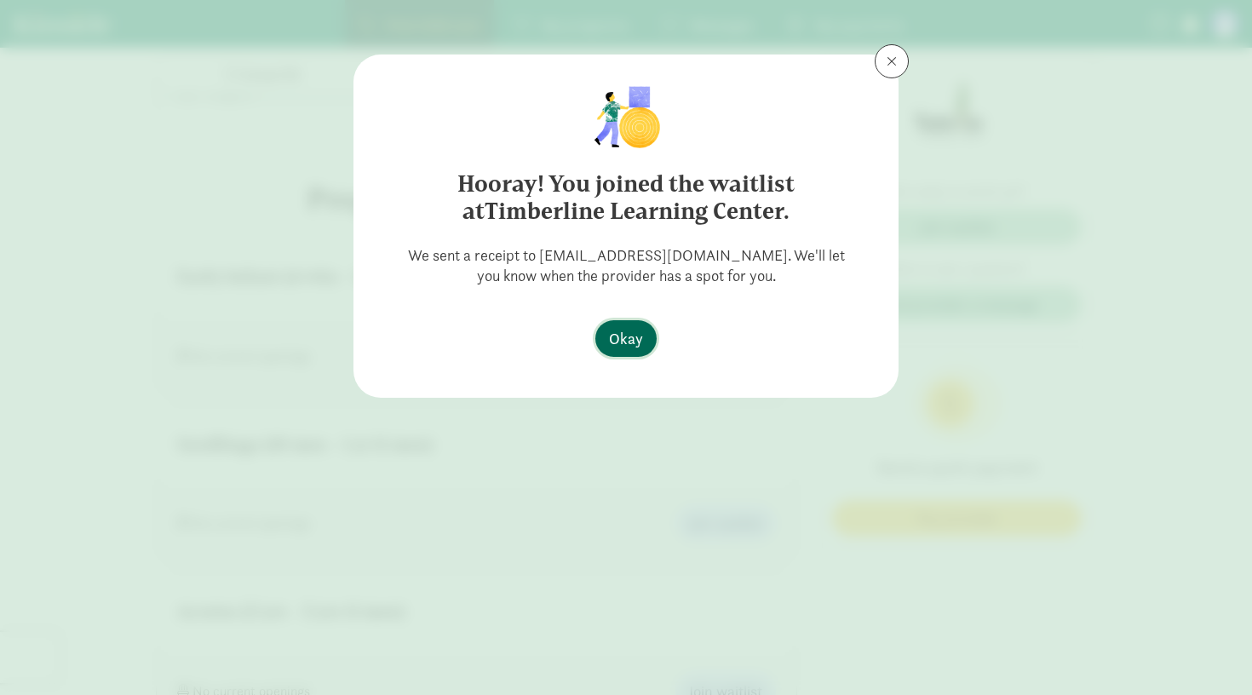
click at [629, 336] on span "Okay" at bounding box center [626, 338] width 34 height 23
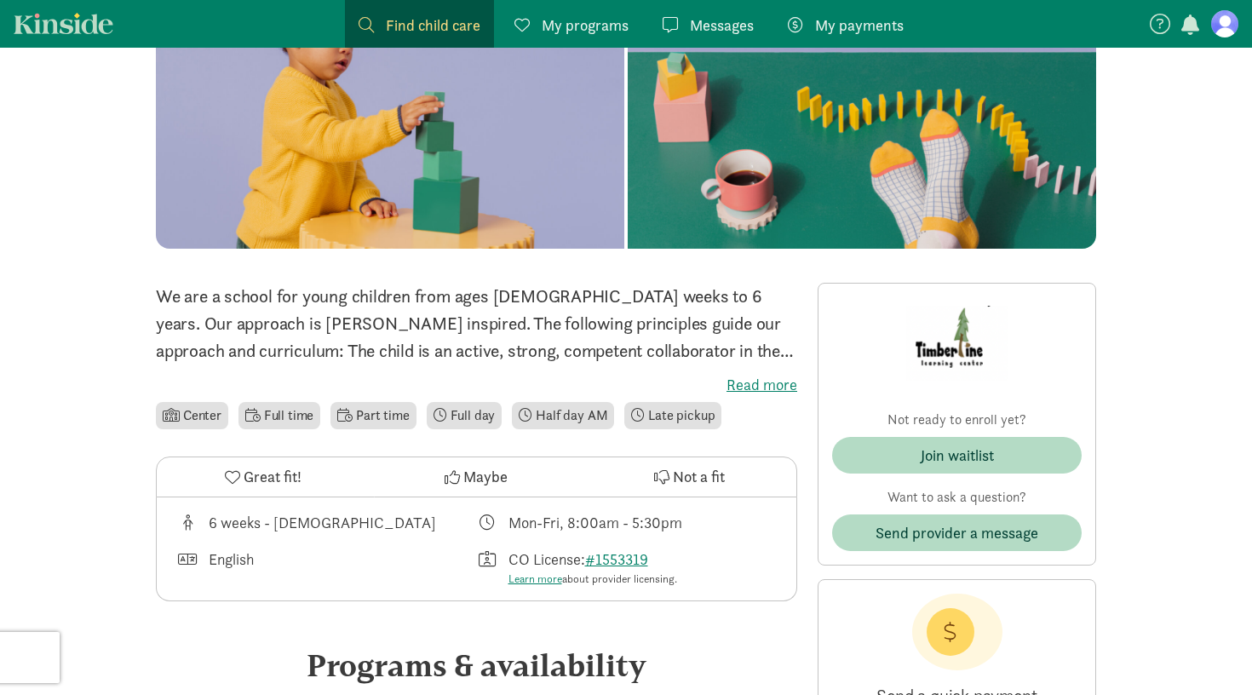
scroll to position [282, 0]
